Goal: Transaction & Acquisition: Subscribe to service/newsletter

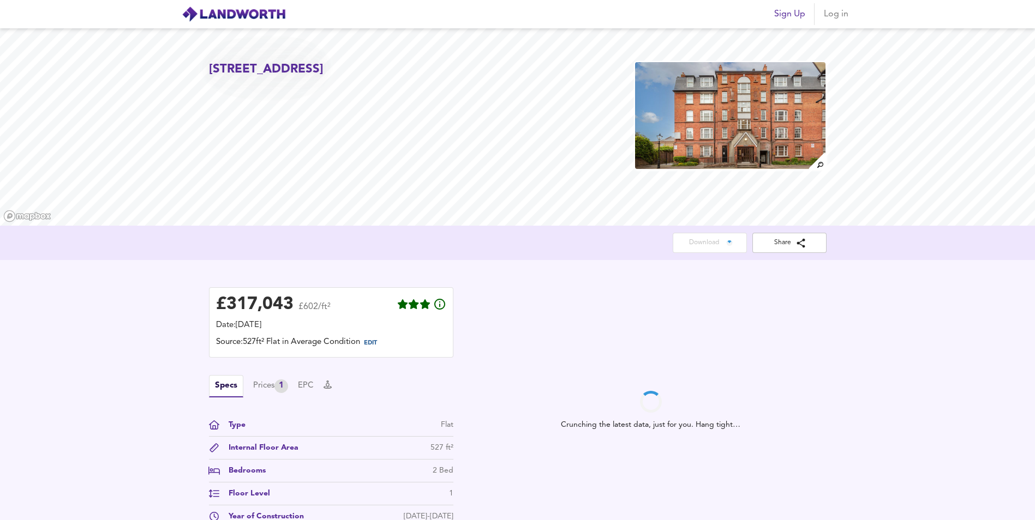
click at [779, 19] on span "Sign Up" at bounding box center [789, 14] width 31 height 15
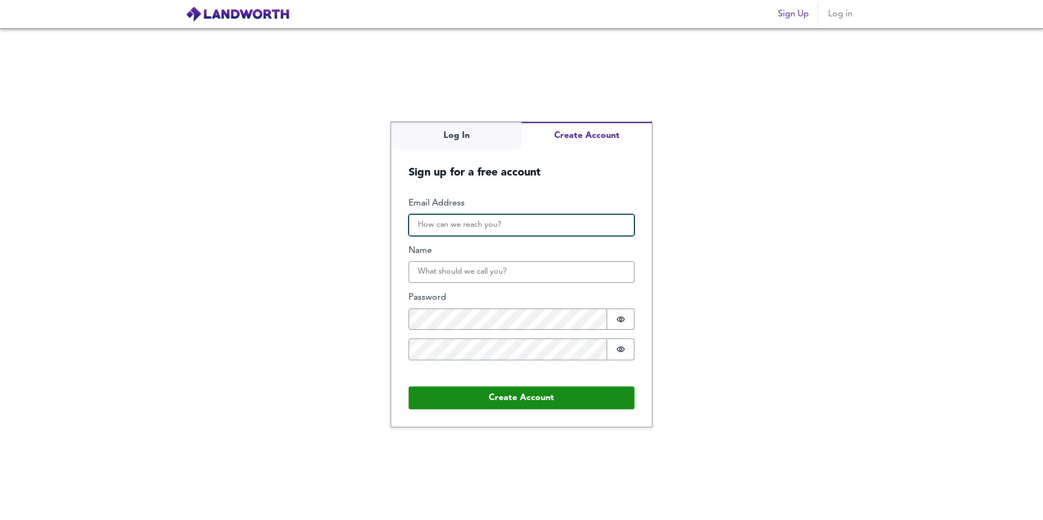
click at [512, 224] on input "Email Address" at bounding box center [522, 225] width 226 height 22
click at [515, 220] on input "Email Address" at bounding box center [522, 225] width 226 height 22
type input "[EMAIL_ADDRESS][DOMAIN_NAME]"
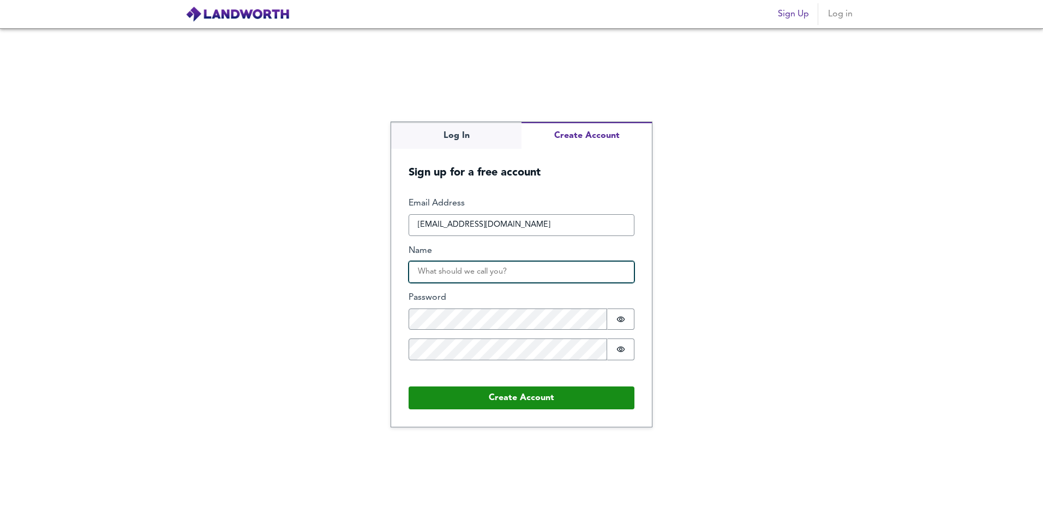
click at [530, 280] on input "Name" at bounding box center [522, 272] width 226 height 22
type input "[PERSON_NAME] [PERSON_NAME]"
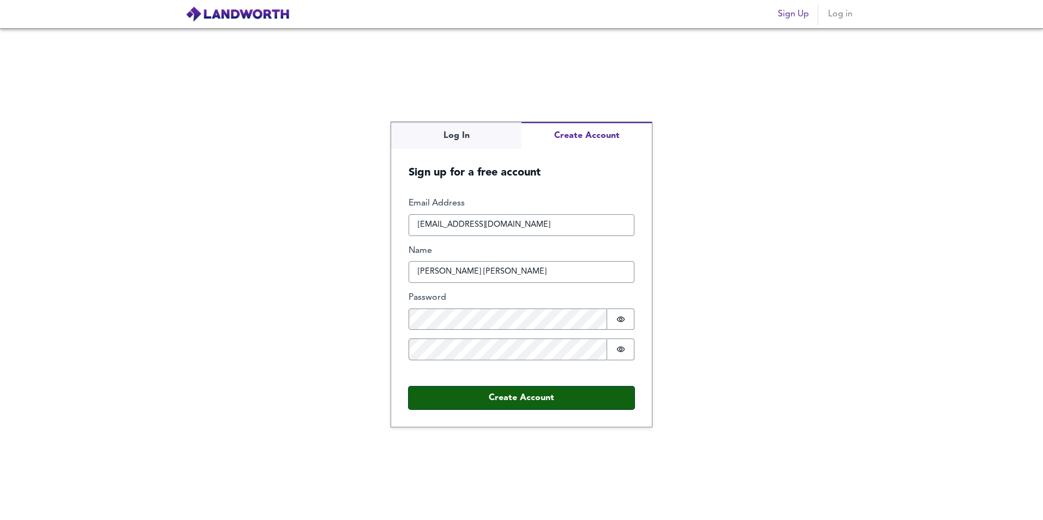
click at [503, 395] on button "Create Account" at bounding box center [522, 398] width 226 height 23
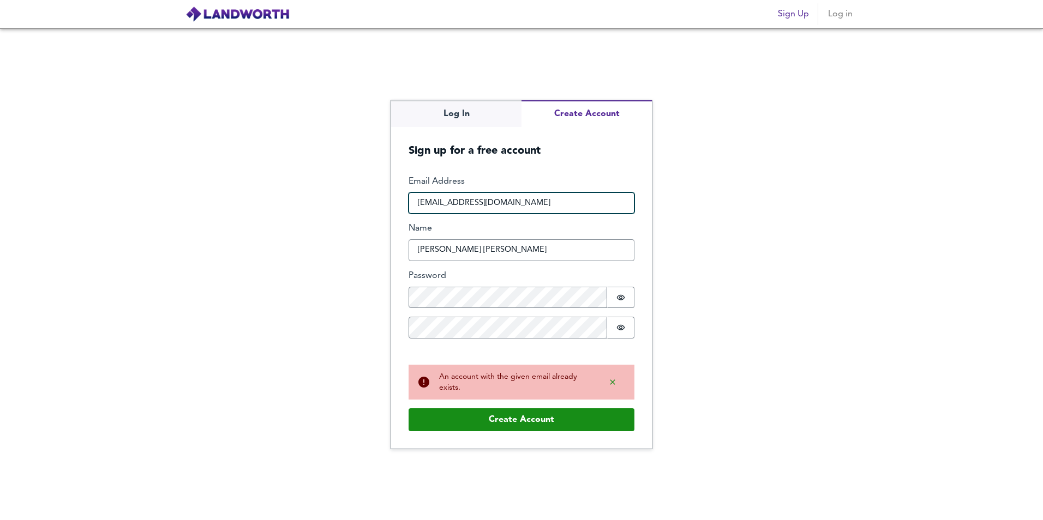
drag, startPoint x: 509, startPoint y: 201, endPoint x: 385, endPoint y: 201, distance: 124.9
click at [385, 201] on div "Log In Create Account Sign up for a free account Email Address [EMAIL_ADDRESS][…" at bounding box center [521, 274] width 1043 height 492
type input "[EMAIL_ADDRESS][DOMAIN_NAME]"
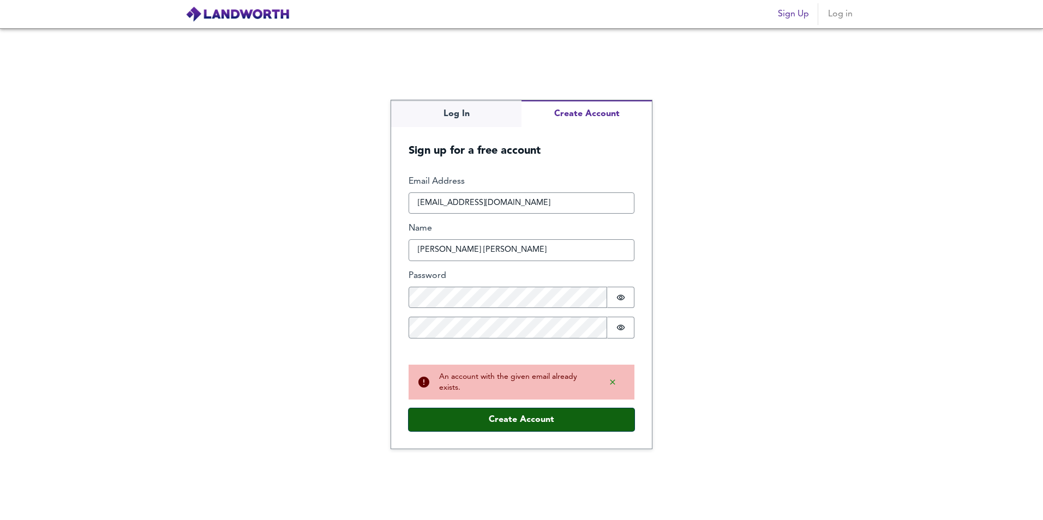
click at [519, 420] on button "Create Account" at bounding box center [522, 420] width 226 height 23
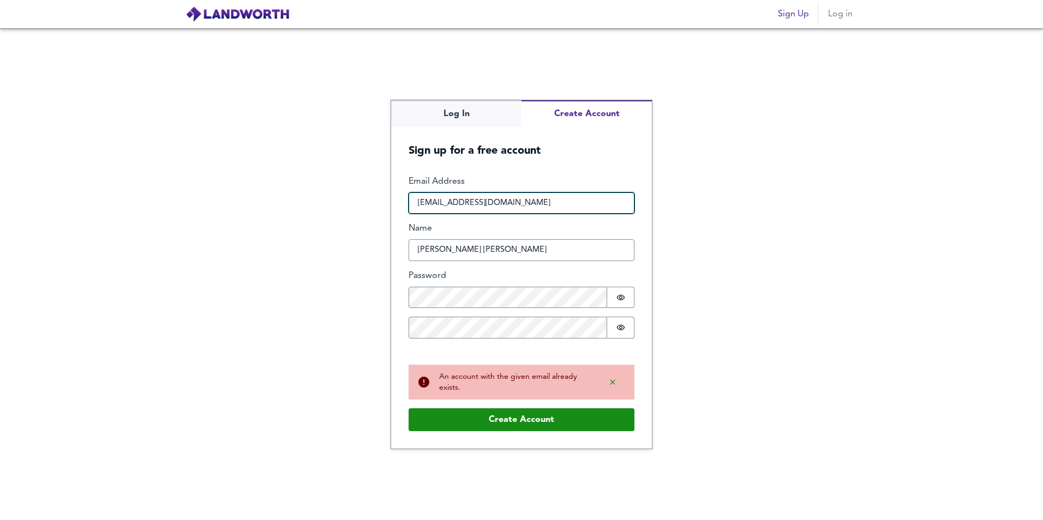
click at [509, 201] on input "[EMAIL_ADDRESS][DOMAIN_NAME]" at bounding box center [522, 204] width 226 height 22
drag, startPoint x: 520, startPoint y: 200, endPoint x: 379, endPoint y: 192, distance: 142.1
click at [379, 192] on div "Log In Create Account Sign up for a free account Email Address [EMAIL_ADDRESS][…" at bounding box center [521, 274] width 1043 height 492
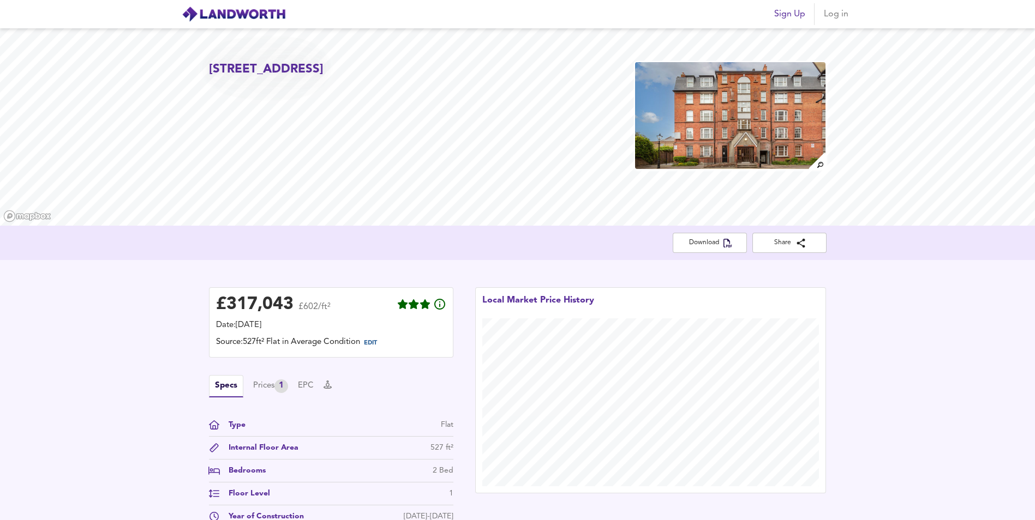
click at [785, 13] on span "Sign Up" at bounding box center [789, 14] width 31 height 15
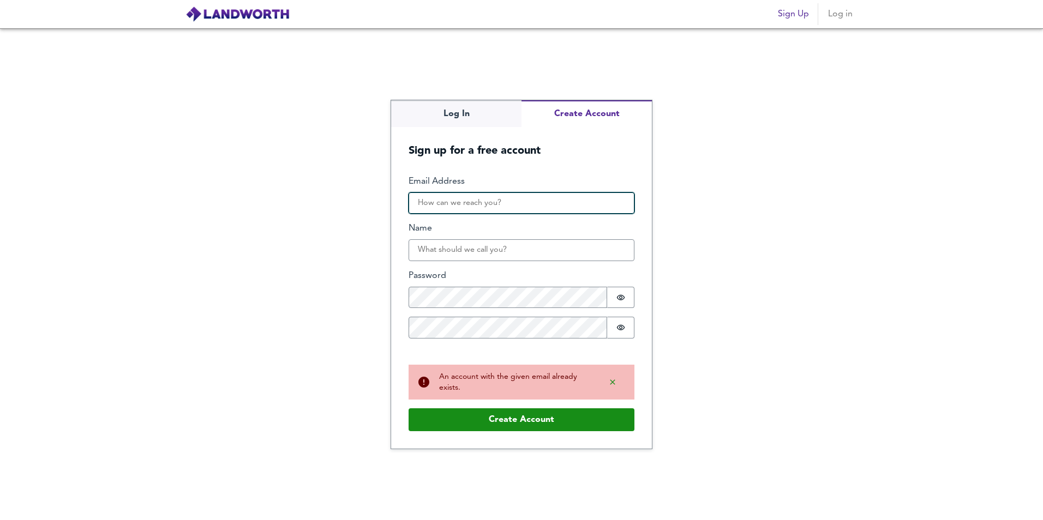
click at [496, 193] on input "Email Address" at bounding box center [522, 204] width 226 height 22
paste input "[EMAIL_ADDRESS][DOMAIN_NAME]"
type input "[EMAIL_ADDRESS][DOMAIN_NAME]"
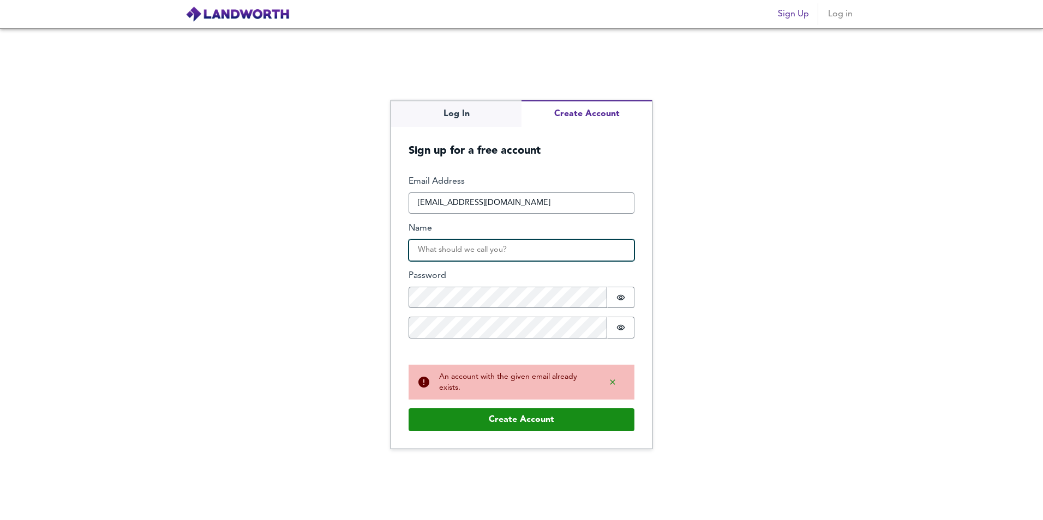
click at [503, 250] on input "Name" at bounding box center [522, 250] width 226 height 22
type input "[PERSON_NAME] [PERSON_NAME]"
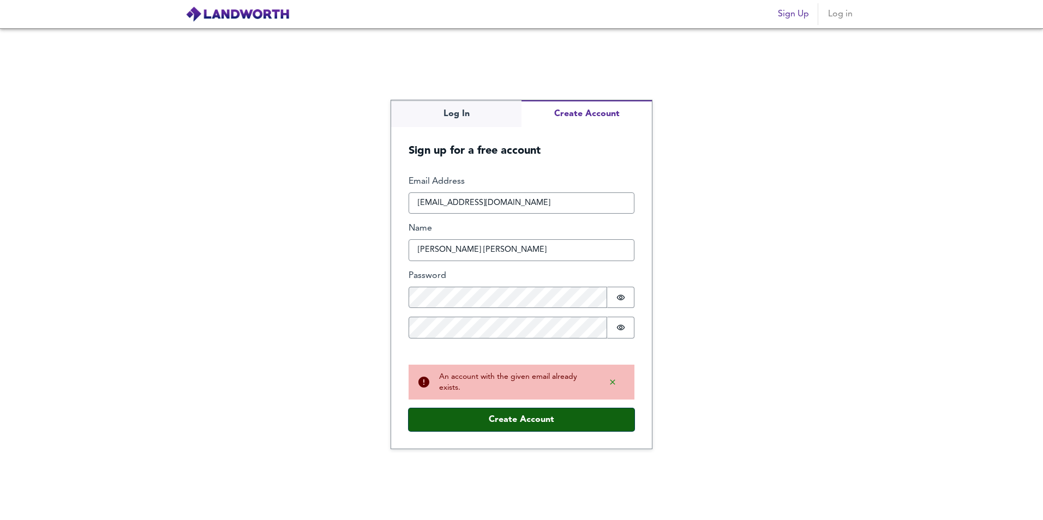
click at [479, 419] on button "Create Account" at bounding box center [522, 420] width 226 height 23
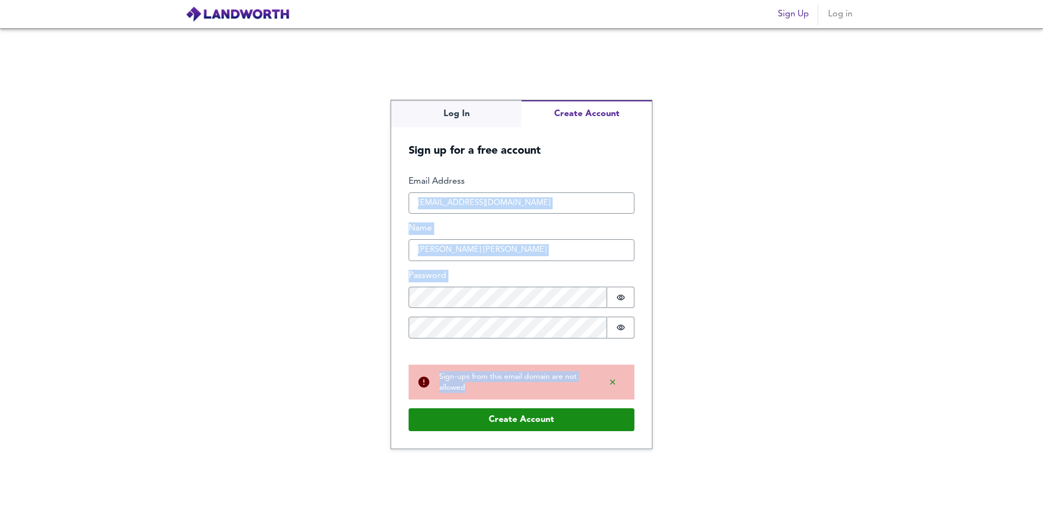
drag, startPoint x: 479, startPoint y: 394, endPoint x: 413, endPoint y: 201, distance: 204.1
click at [413, 201] on div "Email Address [EMAIL_ADDRESS][DOMAIN_NAME] Name [PERSON_NAME] [PERSON_NAME] Pas…" at bounding box center [522, 288] width 226 height 224
copy div "Name Password Password is hidden Confirm Password Password is hidden Recommende…"
click at [563, 197] on input "[EMAIL_ADDRESS][DOMAIN_NAME]" at bounding box center [522, 204] width 226 height 22
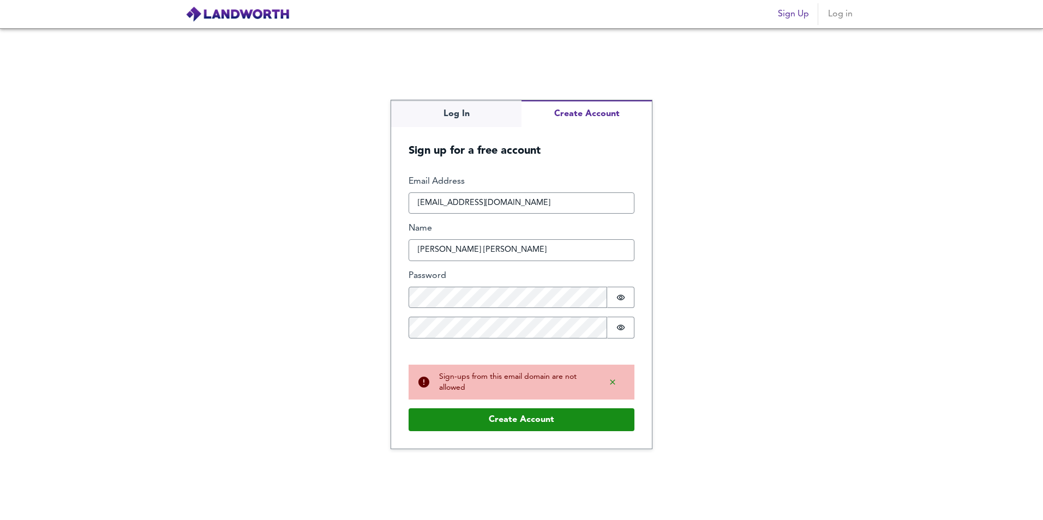
click at [339, 154] on div "Log In Create Account Sign up for a free account Email Address [EMAIL_ADDRESS][…" at bounding box center [521, 274] width 1043 height 492
drag, startPoint x: 531, startPoint y: 202, endPoint x: 387, endPoint y: 196, distance: 144.1
click at [391, 196] on form "Email Address [EMAIL_ADDRESS][DOMAIN_NAME] Name [PERSON_NAME] [PERSON_NAME] Pas…" at bounding box center [521, 303] width 261 height 291
click at [539, 418] on button "Create Account" at bounding box center [522, 420] width 226 height 23
click at [449, 200] on input "[EMAIL_ADDRESS][DOMAIN_NAME]" at bounding box center [522, 204] width 226 height 22
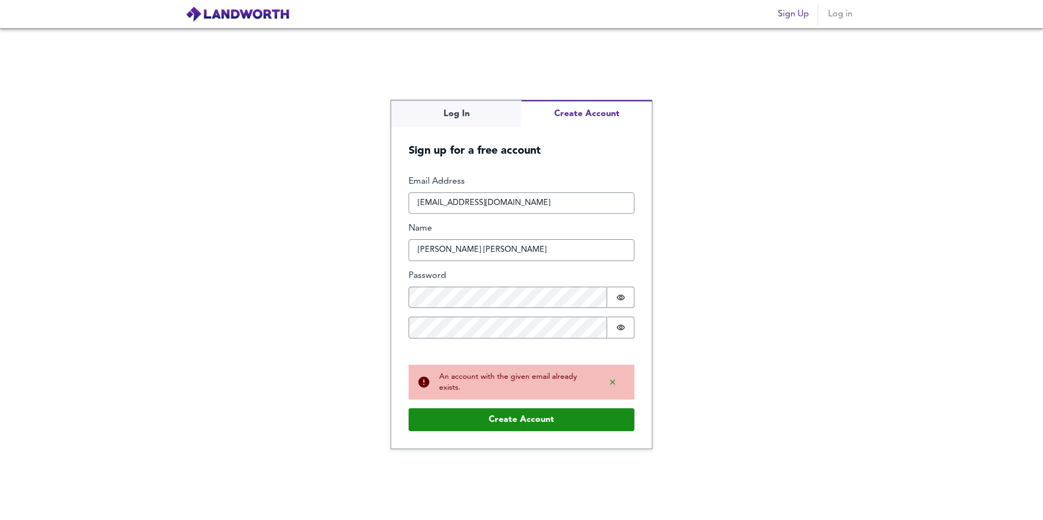
click at [592, 228] on label "Name" at bounding box center [522, 229] width 226 height 13
click at [592, 239] on input "[PERSON_NAME] [PERSON_NAME]" at bounding box center [522, 250] width 226 height 22
click at [448, 201] on input "[EMAIL_ADDRESS][DOMAIN_NAME]" at bounding box center [522, 204] width 226 height 22
click at [456, 199] on input "mffmff75~[EMAIL_ADDRESS][DOMAIN_NAME]" at bounding box center [522, 204] width 226 height 22
click at [477, 254] on input "[PERSON_NAME] [PERSON_NAME]" at bounding box center [522, 250] width 226 height 22
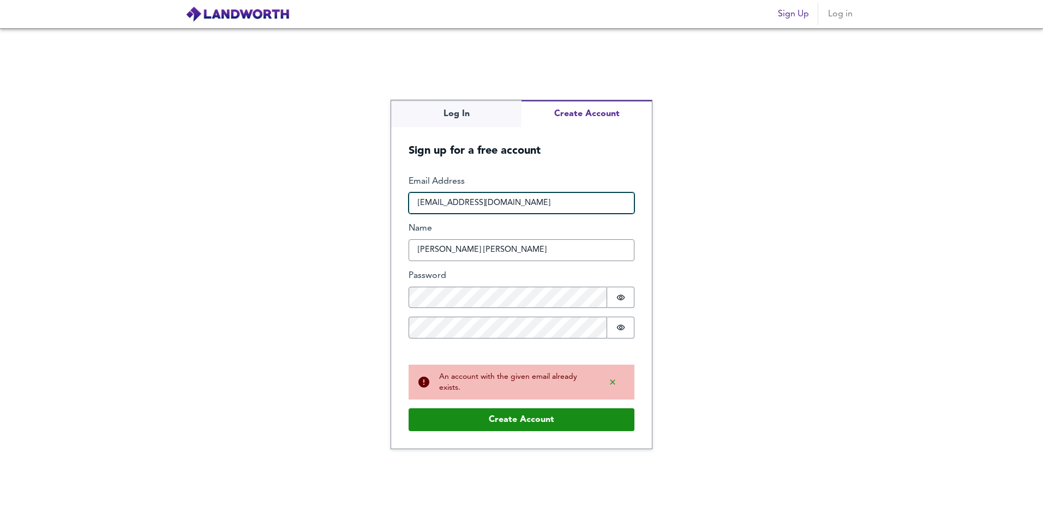
click at [530, 202] on input "[EMAIL_ADDRESS][DOMAIN_NAME]" at bounding box center [522, 204] width 226 height 22
click at [456, 200] on input "[EMAIL_ADDRESS][DOMAIN_NAME]" at bounding box center [522, 204] width 226 height 22
click at [548, 274] on label "Password" at bounding box center [522, 276] width 226 height 13
click at [429, 204] on input "[EMAIL_ADDRESS][DOMAIN_NAME]" at bounding box center [522, 204] width 226 height 22
click at [445, 206] on input "[EMAIL_ADDRESS][DOMAIN_NAME]" at bounding box center [522, 204] width 226 height 22
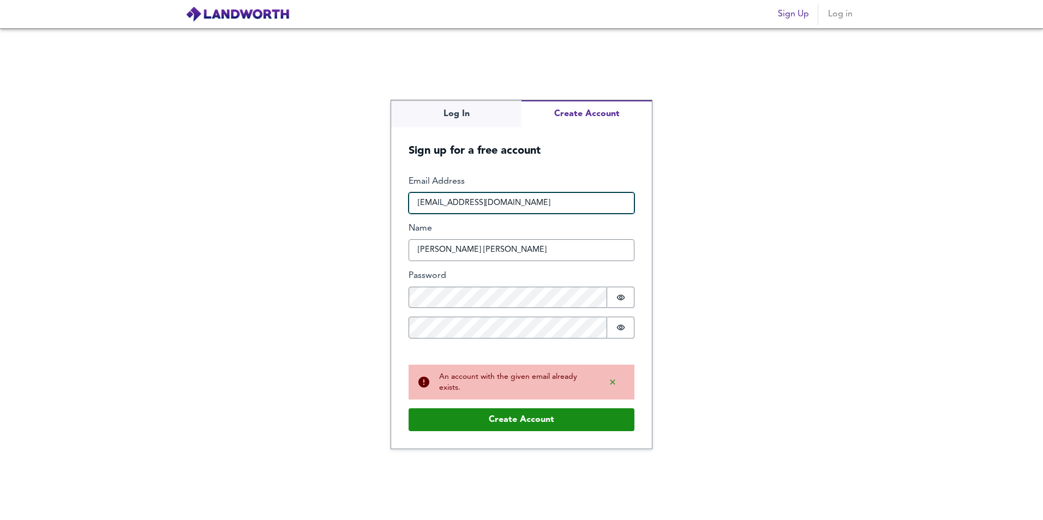
type input "[EMAIL_ADDRESS][DOMAIN_NAME]"
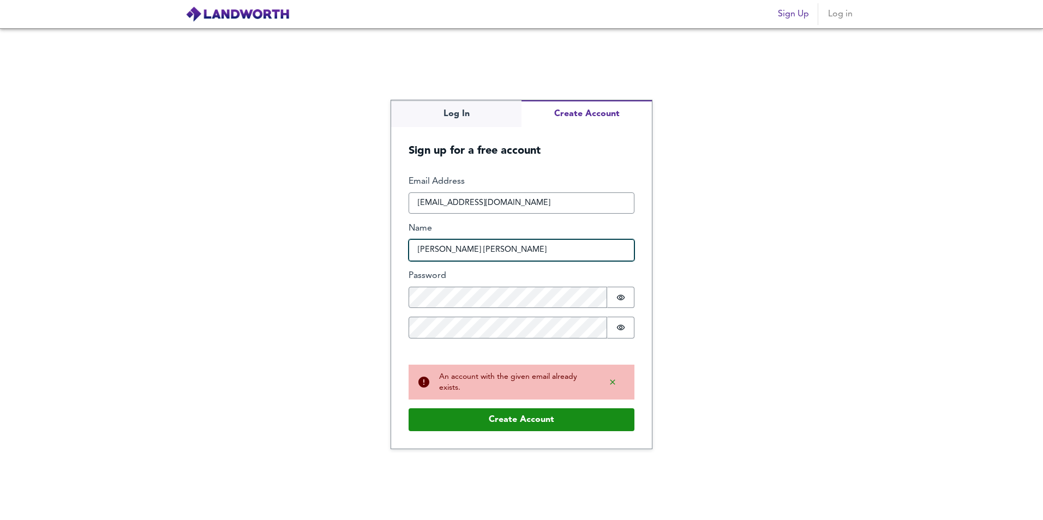
click at [501, 250] on input "[PERSON_NAME] [PERSON_NAME]" at bounding box center [522, 250] width 226 height 22
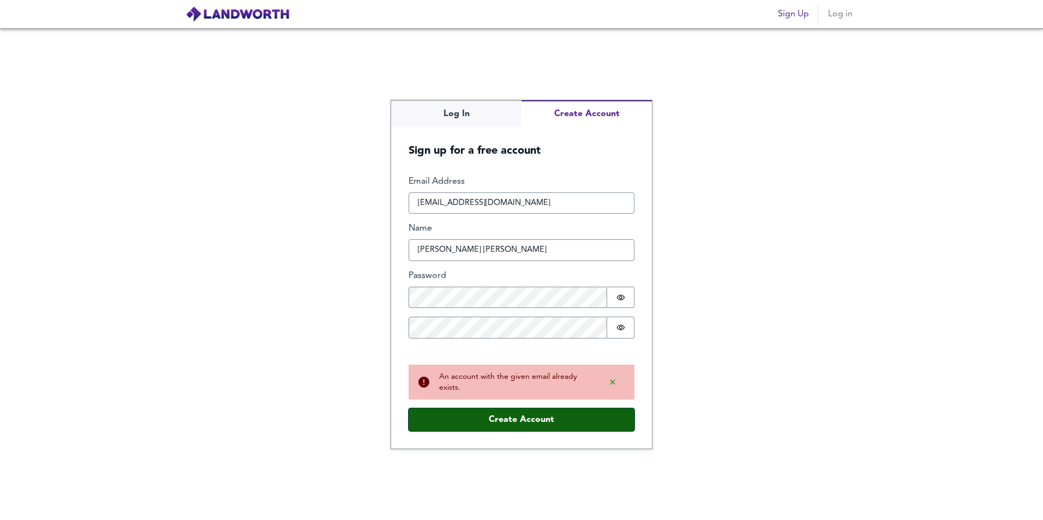
click at [555, 418] on button "Create Account" at bounding box center [522, 420] width 226 height 23
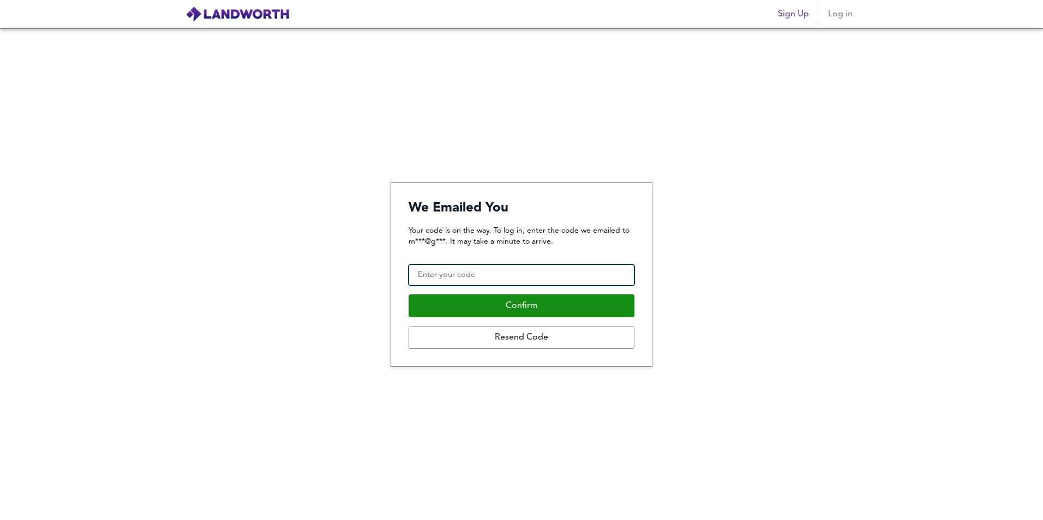
click at [542, 270] on input "Confirmation Code" at bounding box center [522, 276] width 226 height 22
paste input "854472"
type input "854472"
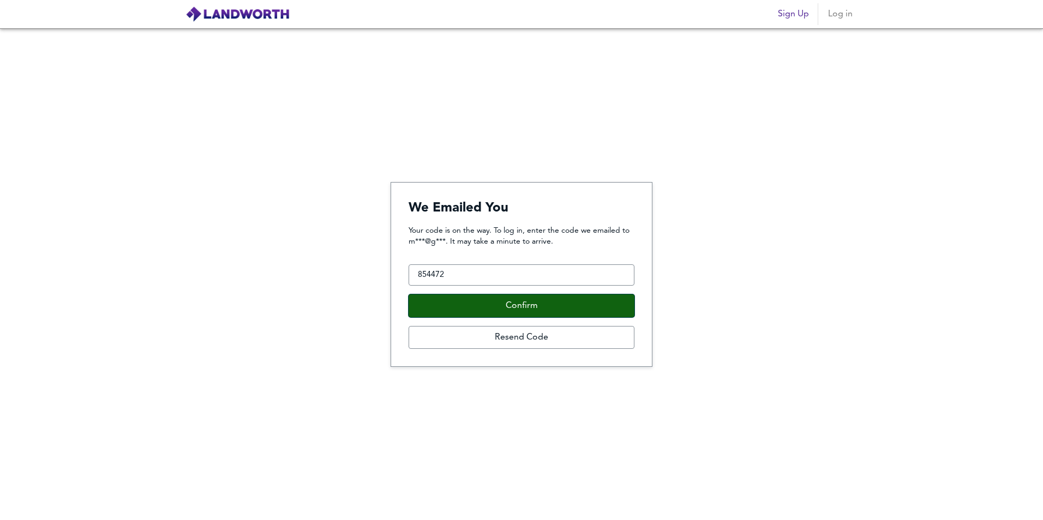
click at [597, 311] on button "Confirm" at bounding box center [522, 306] width 226 height 23
